Goal: Find specific page/section: Find specific page/section

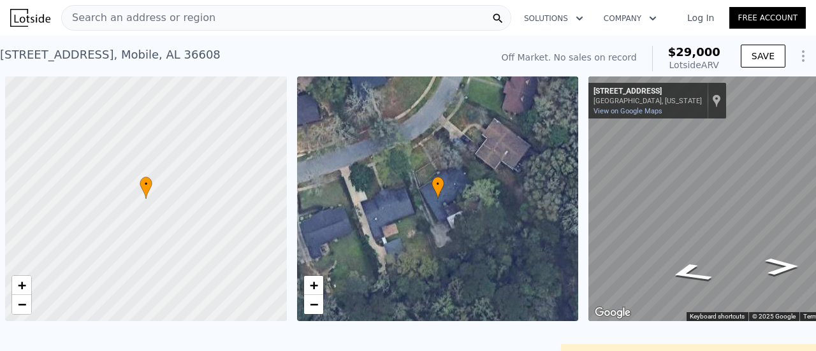
click at [131, 18] on span "Search an address or region" at bounding box center [139, 17] width 154 height 15
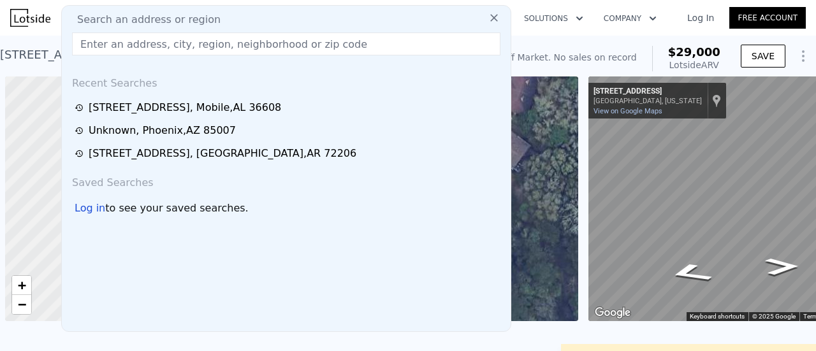
scroll to position [0, 5]
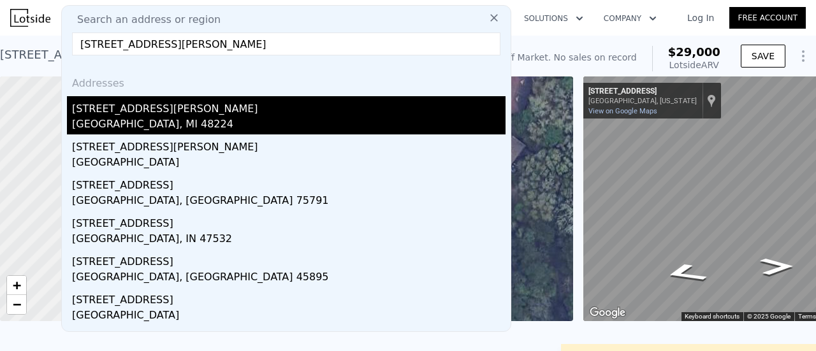
type input "[STREET_ADDRESS][PERSON_NAME]"
click at [116, 117] on div "[GEOGRAPHIC_DATA], MI 48224" at bounding box center [289, 126] width 434 height 18
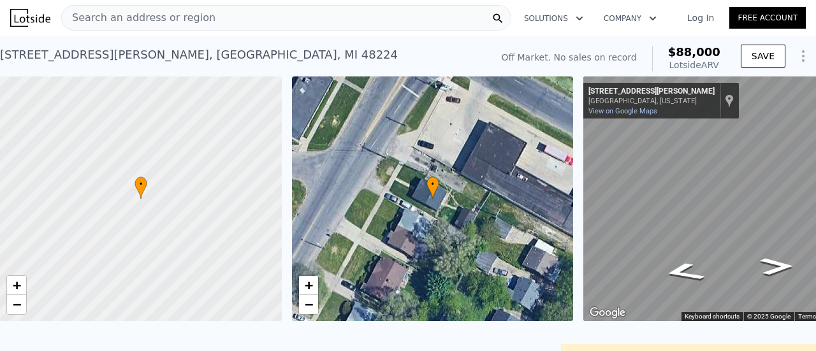
click at [121, 22] on span "Search an address or region" at bounding box center [139, 17] width 154 height 15
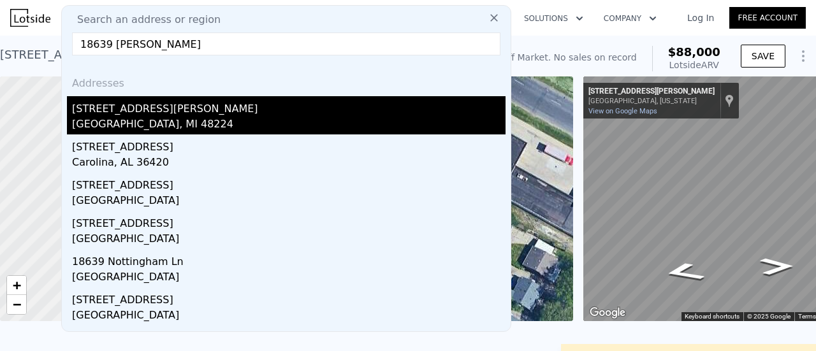
type input "18639 [PERSON_NAME]"
click at [128, 108] on div "[STREET_ADDRESS][PERSON_NAME]" at bounding box center [289, 106] width 434 height 20
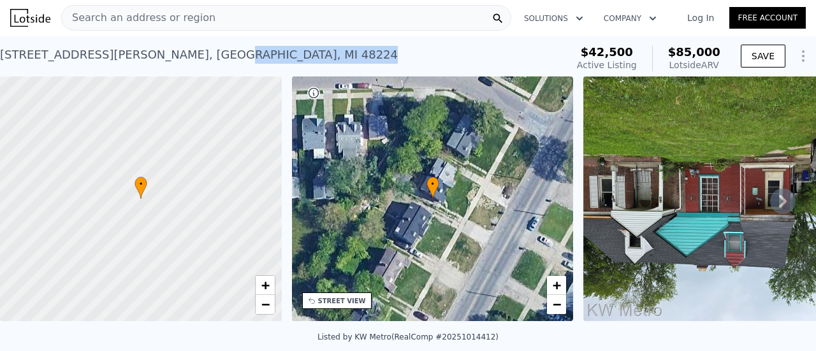
drag, startPoint x: 184, startPoint y: 53, endPoint x: 107, endPoint y: 54, distance: 76.5
click at [107, 54] on div "[STREET_ADDRESS][PERSON_NAME] Active at $42,500 (~ARV $85k )" at bounding box center [281, 59] width 562 height 36
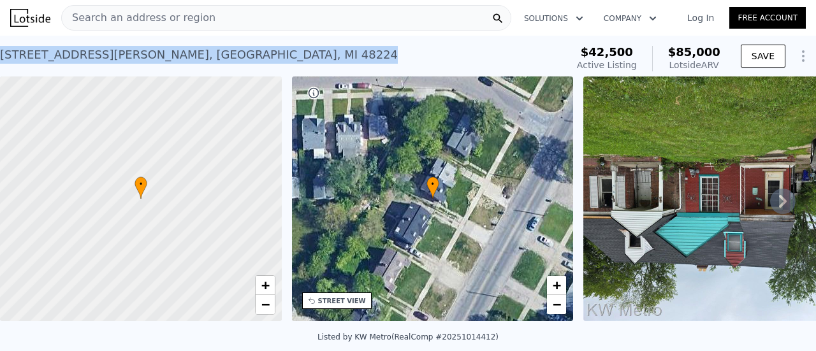
drag, startPoint x: 1, startPoint y: 55, endPoint x: 177, endPoint y: 57, distance: 176.0
click at [177, 57] on div "[STREET_ADDRESS][PERSON_NAME] Active at $42,500 (~ARV $85k )" at bounding box center [281, 59] width 562 height 36
copy div "[STREET_ADDRESS][PERSON_NAME]"
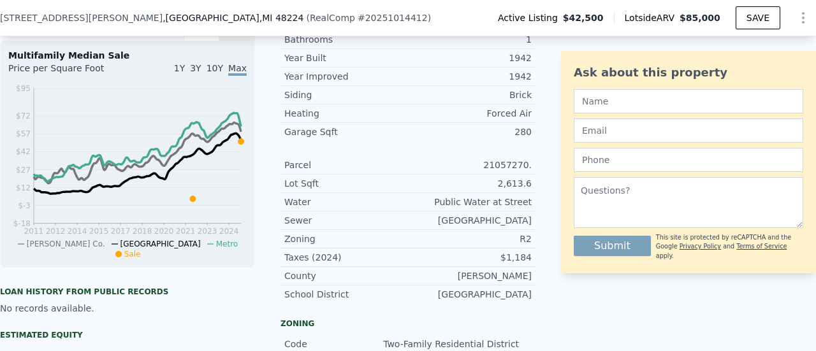
scroll to position [441, 0]
